Goal: Understand process/instructions: Learn how to perform a task or action

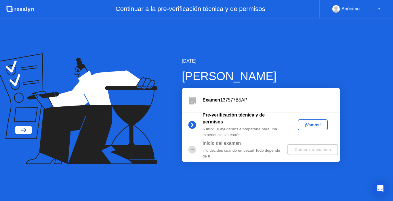
click at [315, 124] on div "¡Vamos!" at bounding box center [312, 124] width 25 height 5
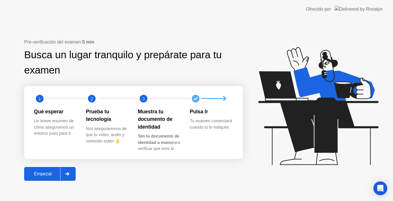
click at [52, 172] on div "Empezar" at bounding box center [43, 173] width 34 height 5
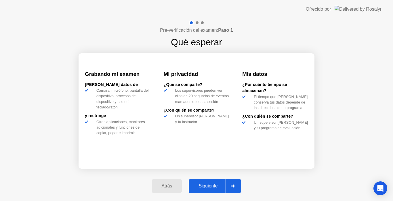
click at [217, 187] on div "Siguiente" at bounding box center [208, 185] width 35 height 5
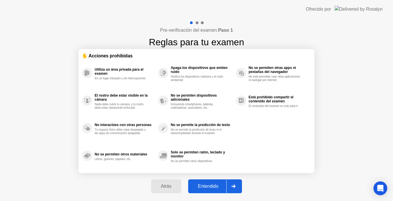
click at [217, 187] on div "Entendido" at bounding box center [208, 185] width 37 height 5
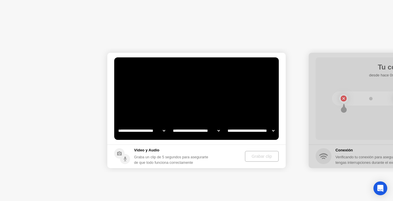
select select "**********"
select select "*******"
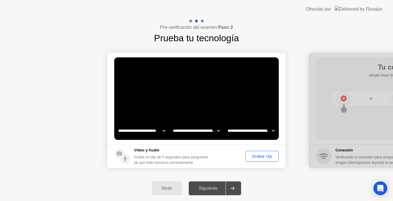
click at [257, 155] on div "Grabar clip" at bounding box center [262, 156] width 29 height 5
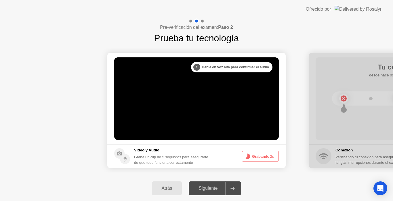
click at [257, 155] on button "Grabando 2s" at bounding box center [260, 156] width 37 height 11
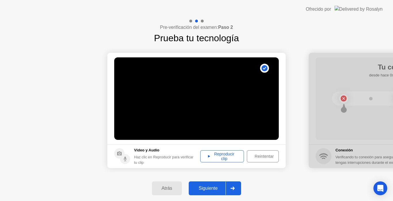
click at [210, 188] on div "Siguiente" at bounding box center [208, 187] width 35 height 5
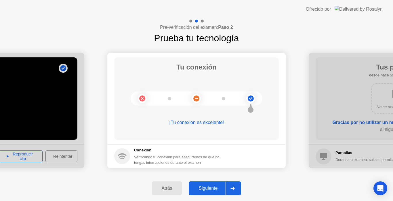
click at [212, 187] on div "Siguiente" at bounding box center [208, 187] width 35 height 5
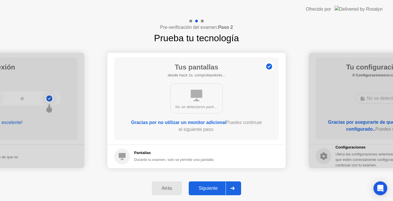
click at [212, 187] on div "Siguiente" at bounding box center [208, 187] width 35 height 5
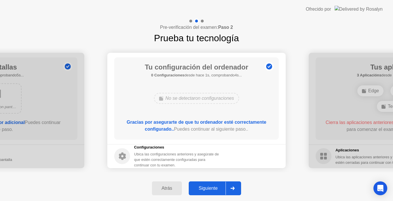
click at [212, 187] on div "Siguiente" at bounding box center [208, 187] width 35 height 5
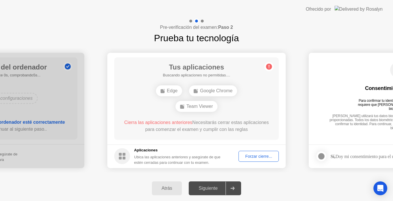
click at [155, 189] on div "Atrás" at bounding box center [167, 187] width 27 height 5
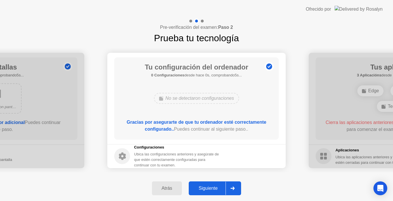
click at [198, 190] on div "Siguiente" at bounding box center [208, 187] width 35 height 5
